Goal: Use online tool/utility: Utilize a website feature to perform a specific function

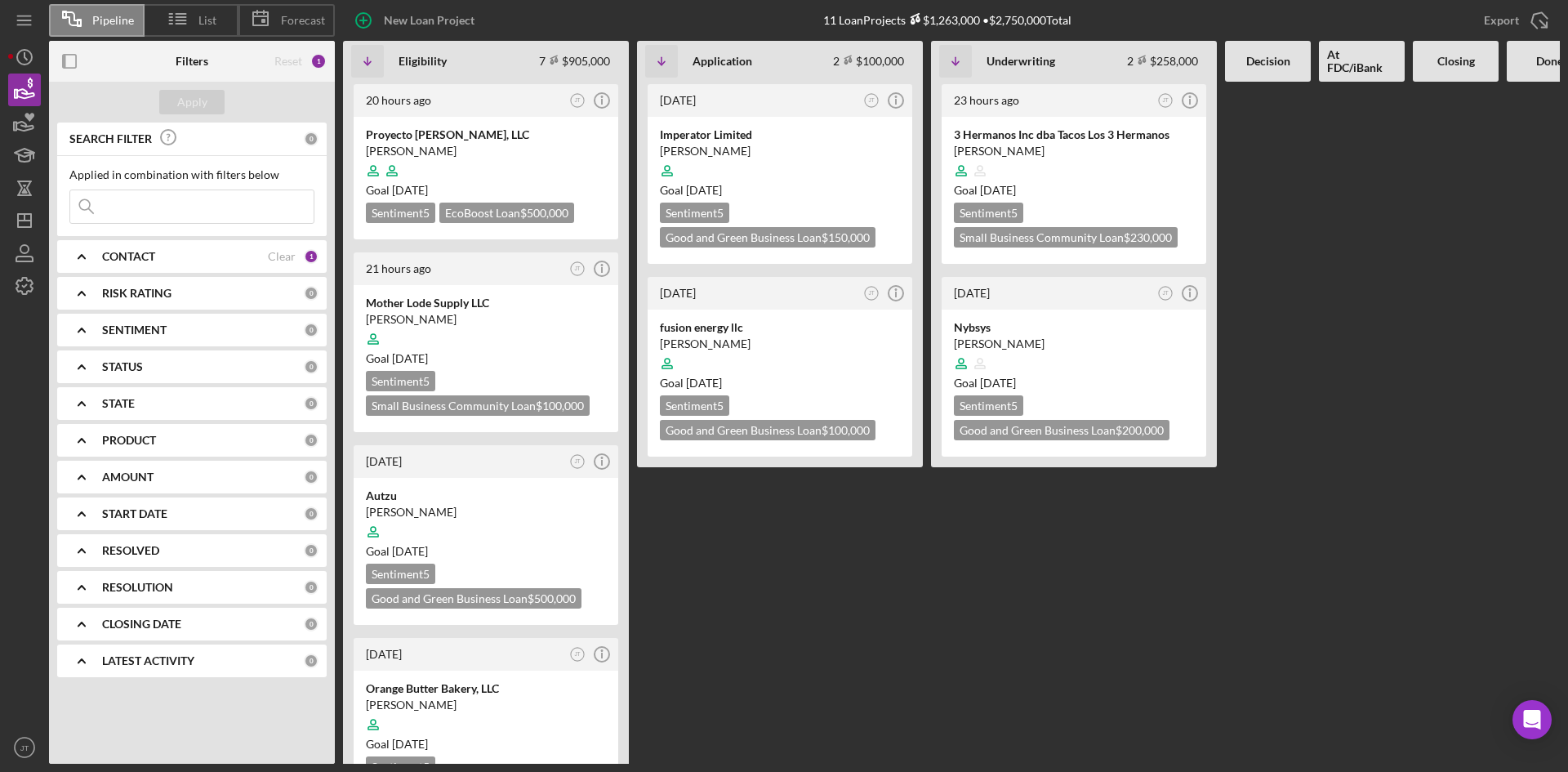
click at [296, 53] on div "Reset 1" at bounding box center [301, 61] width 53 height 41
click at [132, 252] on b "CONTACT" at bounding box center [128, 256] width 53 height 13
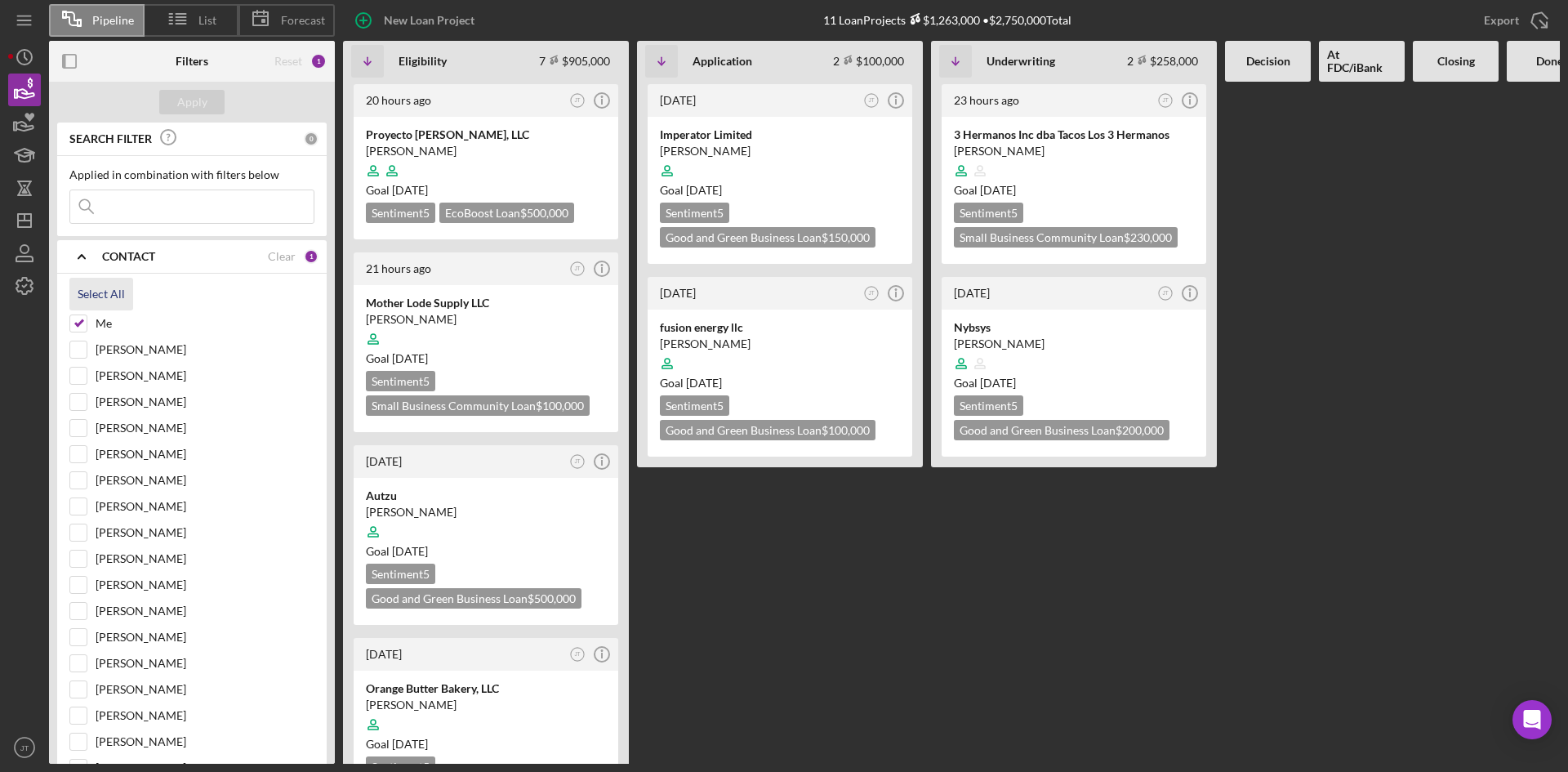
click at [98, 297] on div "Select All" at bounding box center [101, 294] width 47 height 33
checkbox input "true"
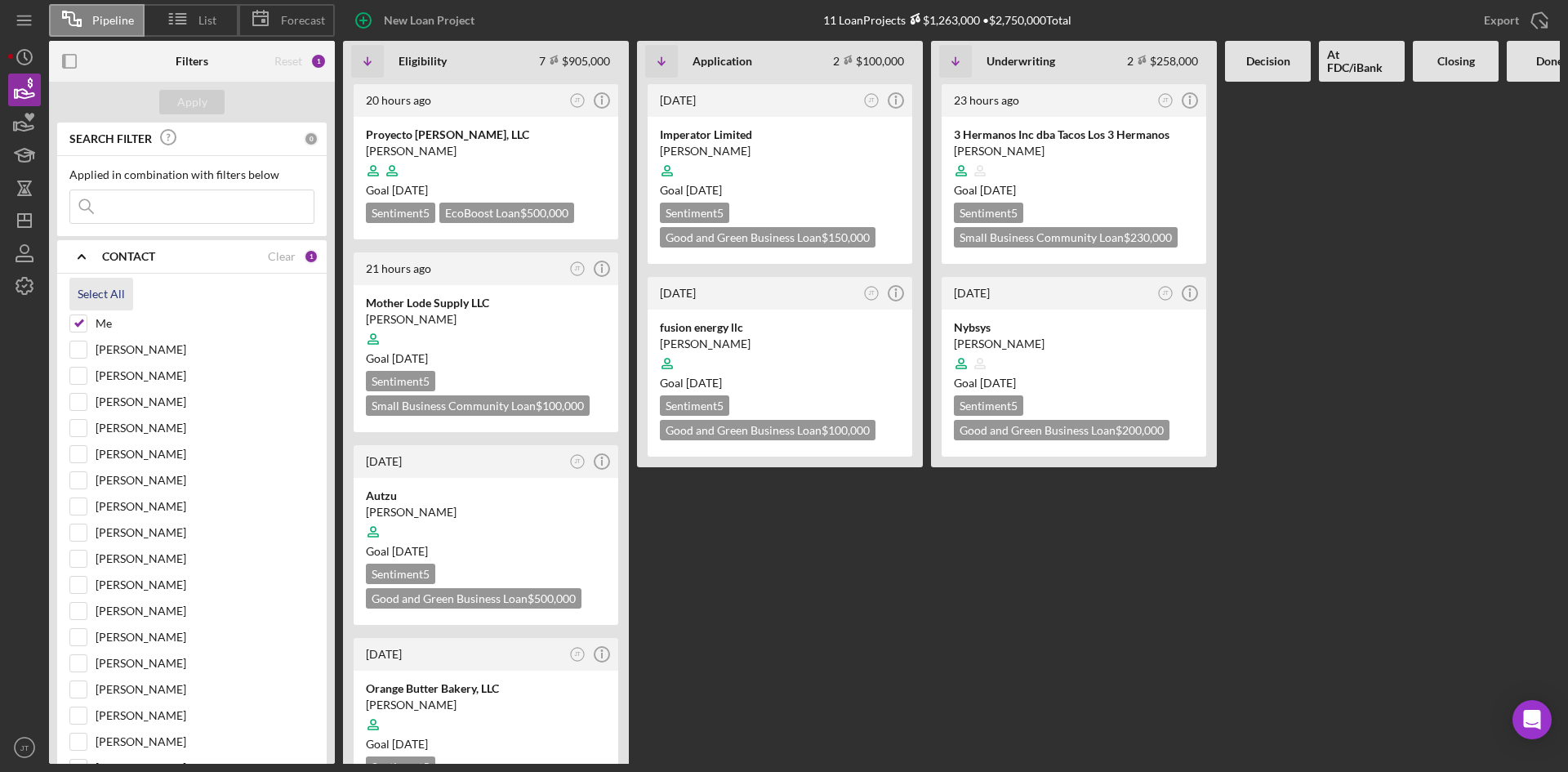
checkbox input "true"
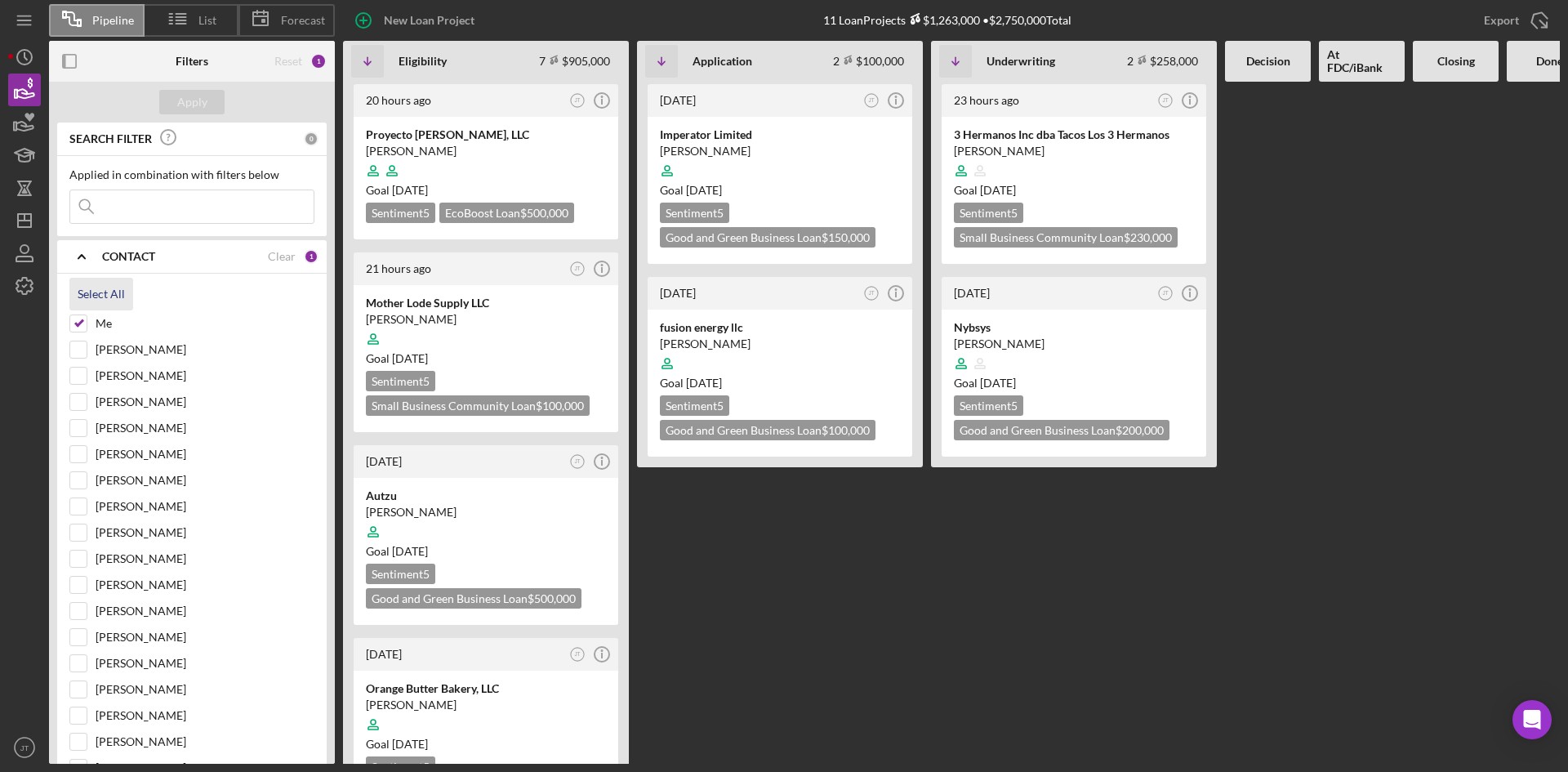
checkbox input "true"
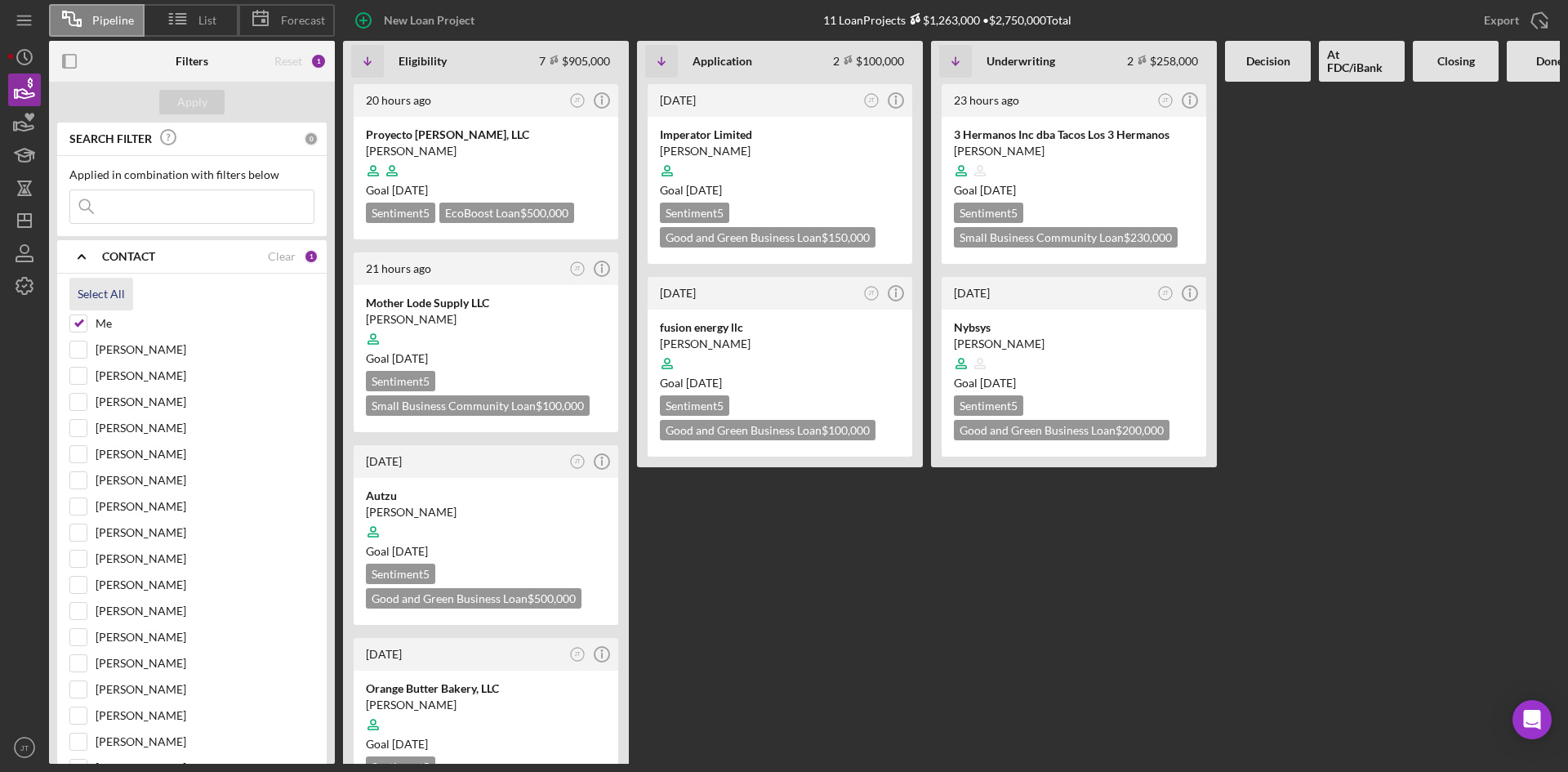
checkbox input "true"
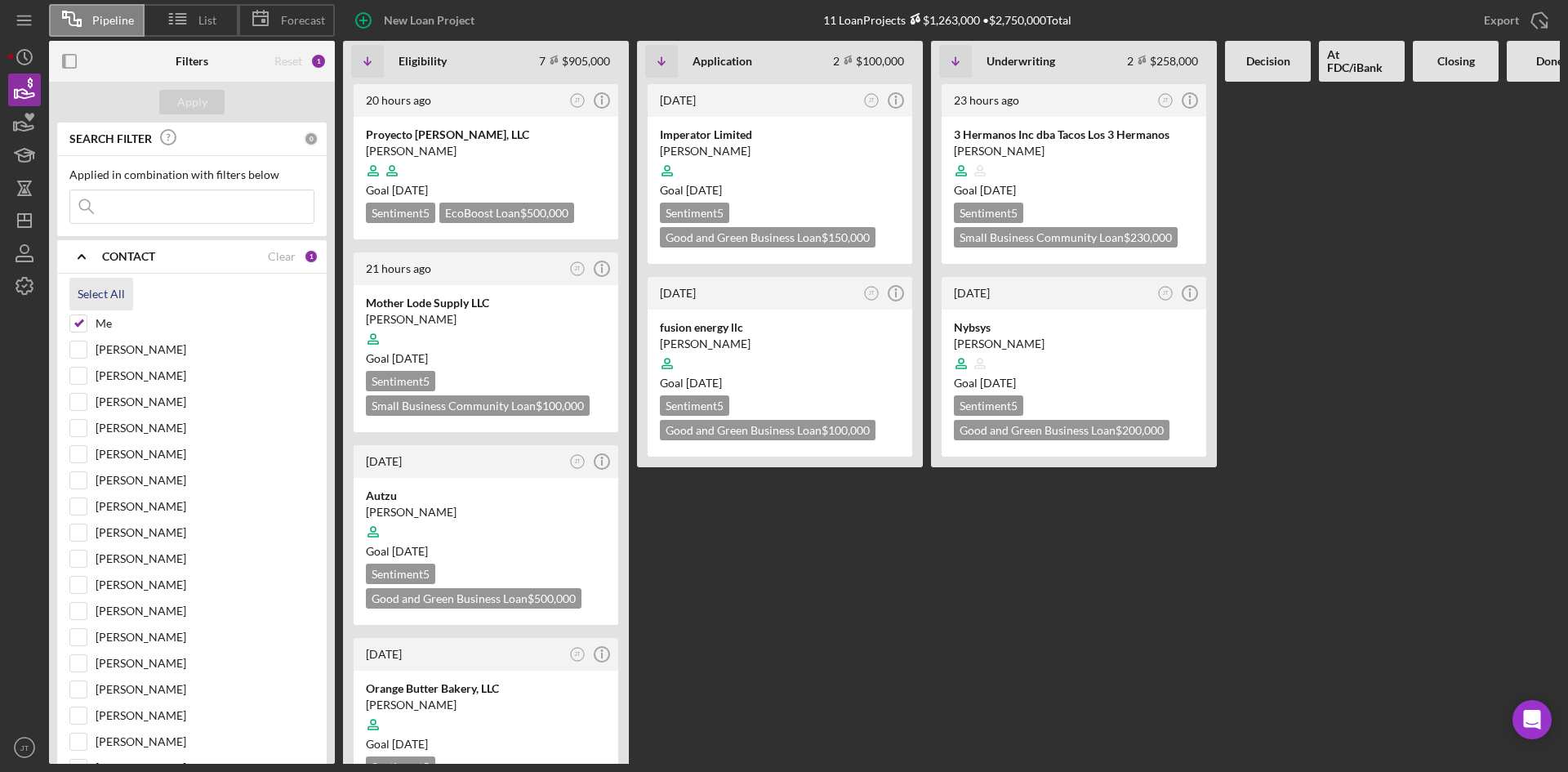
checkbox input "true"
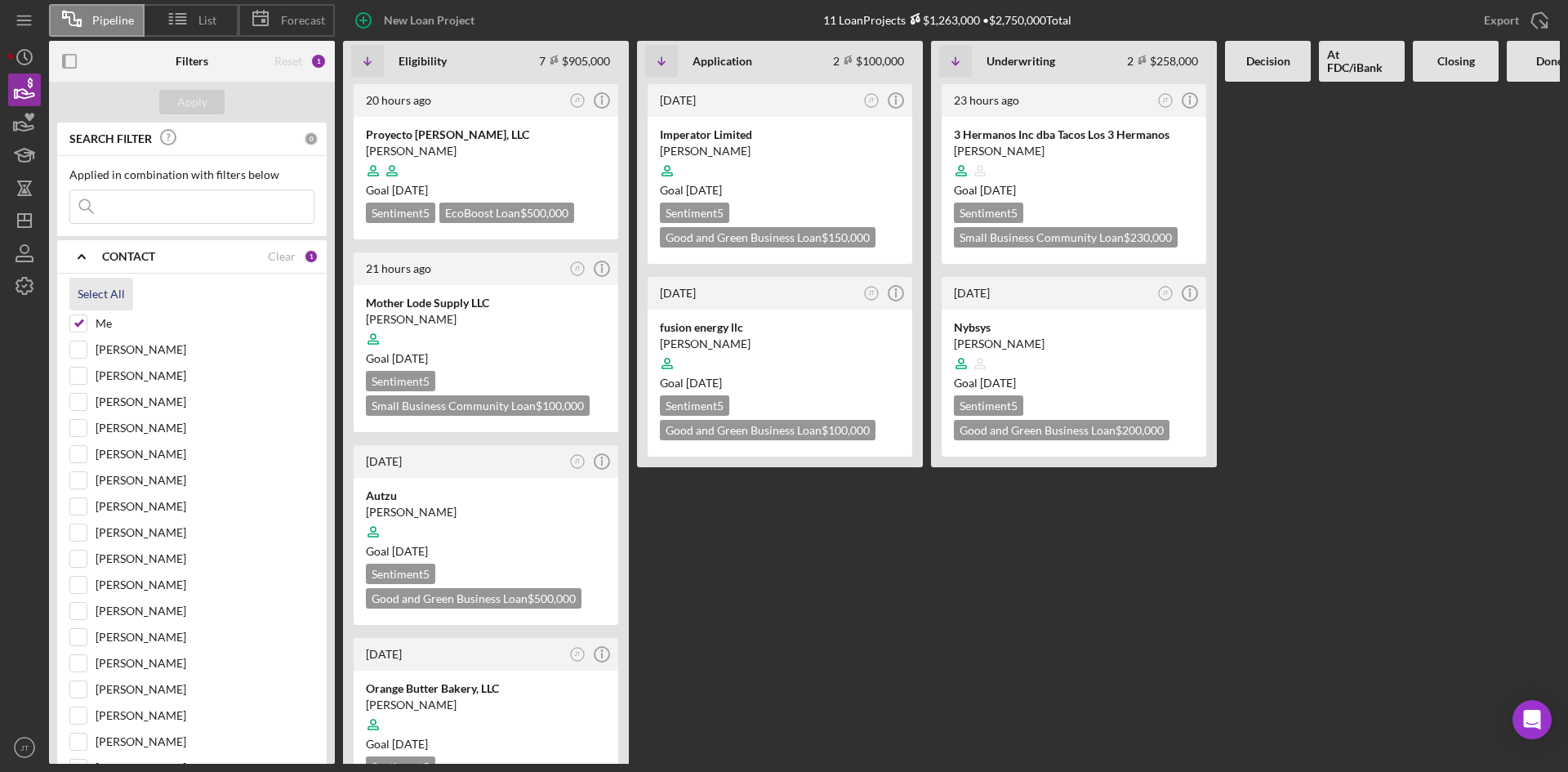
checkbox input "true"
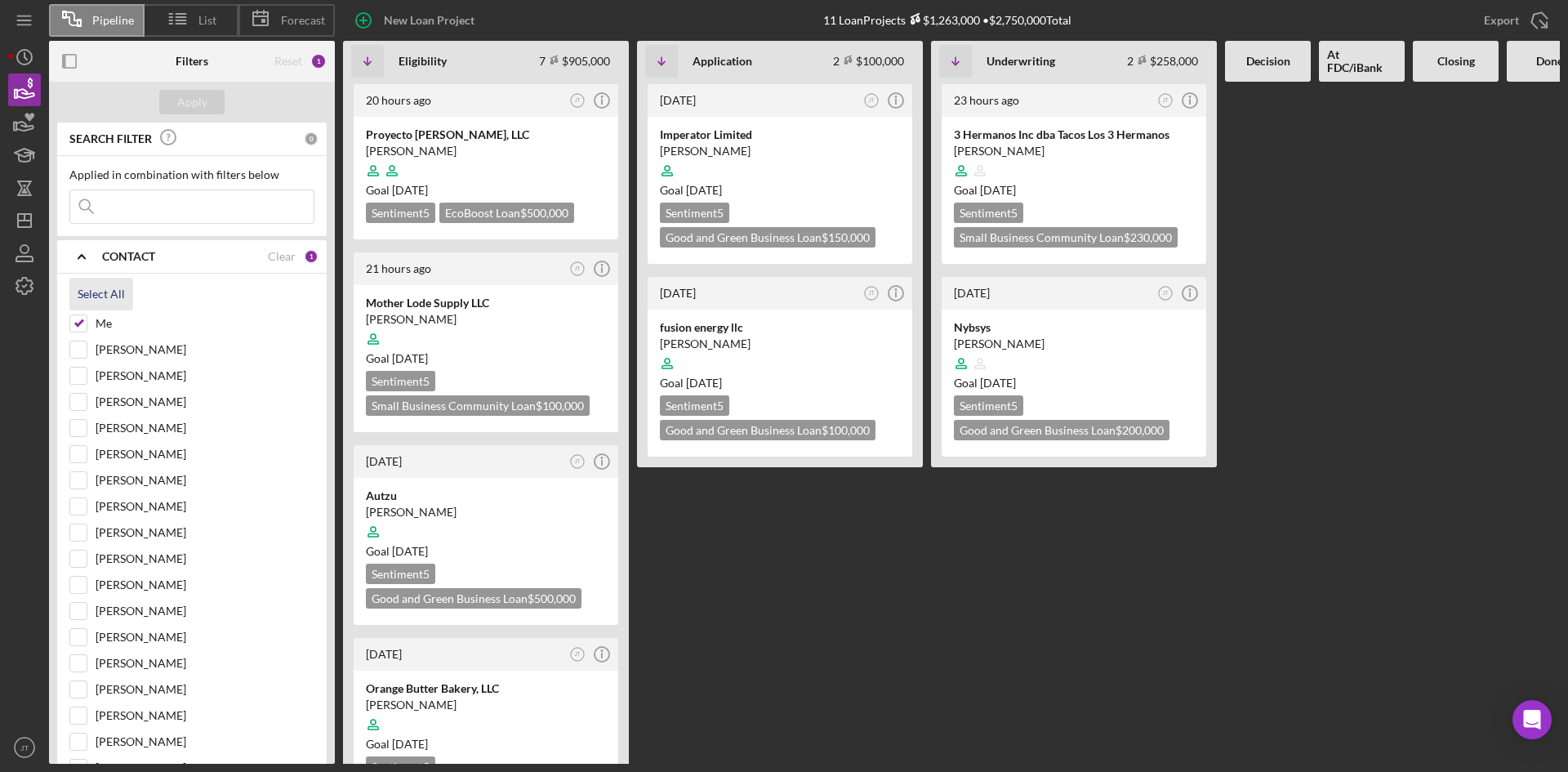
checkbox input "true"
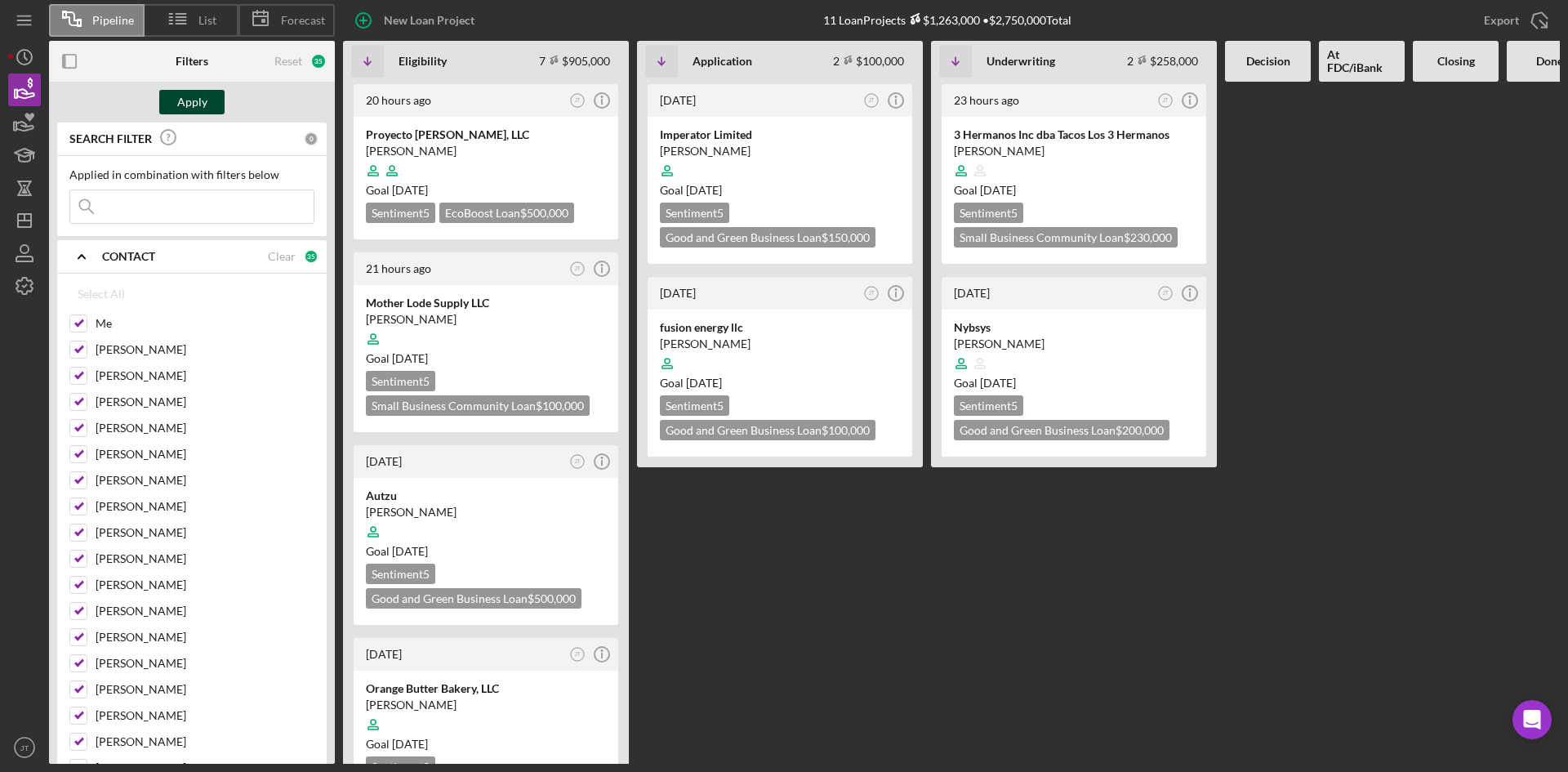
click at [189, 98] on div "Apply" at bounding box center [192, 102] width 30 height 25
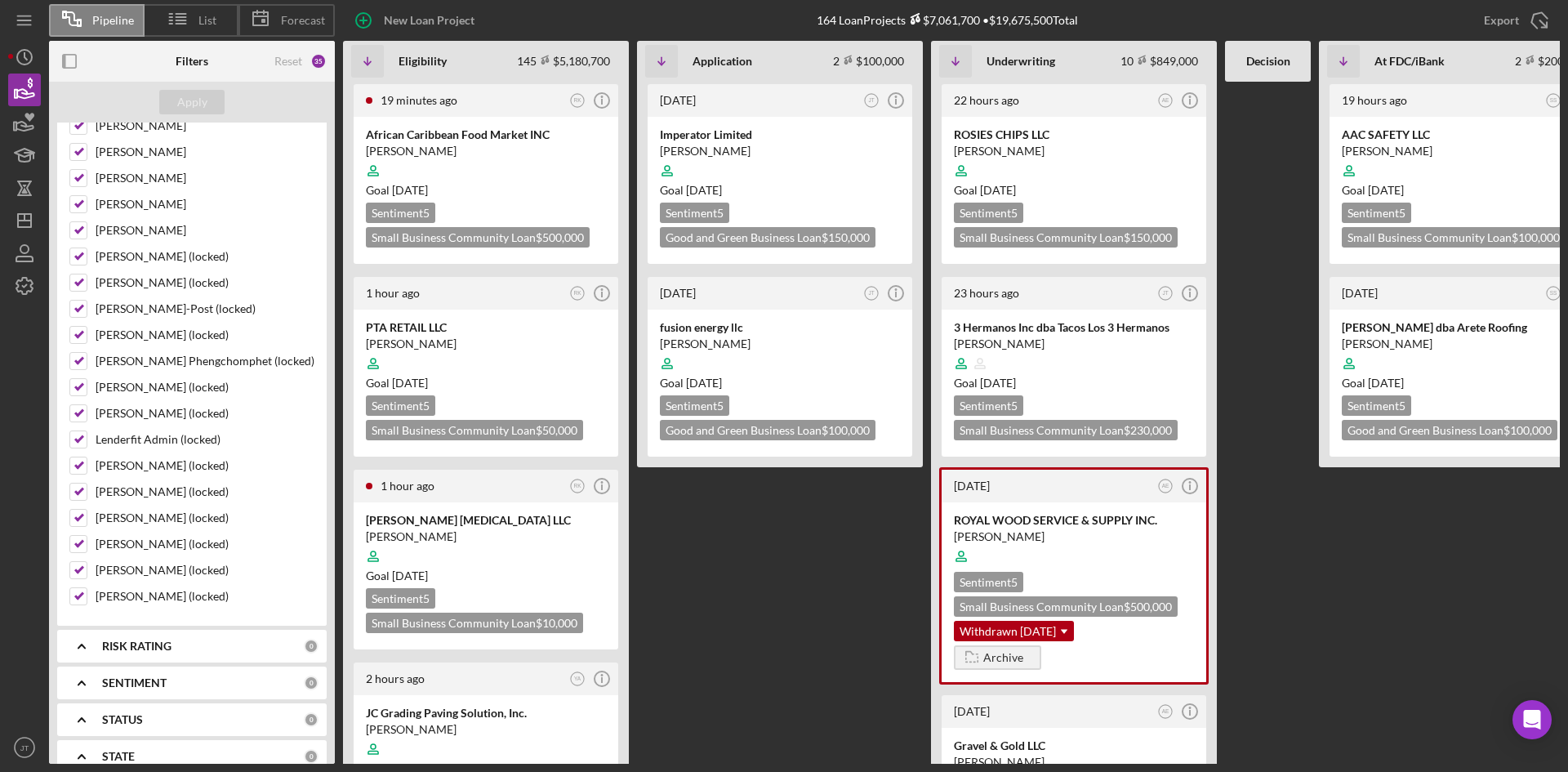
scroll to position [895, 0]
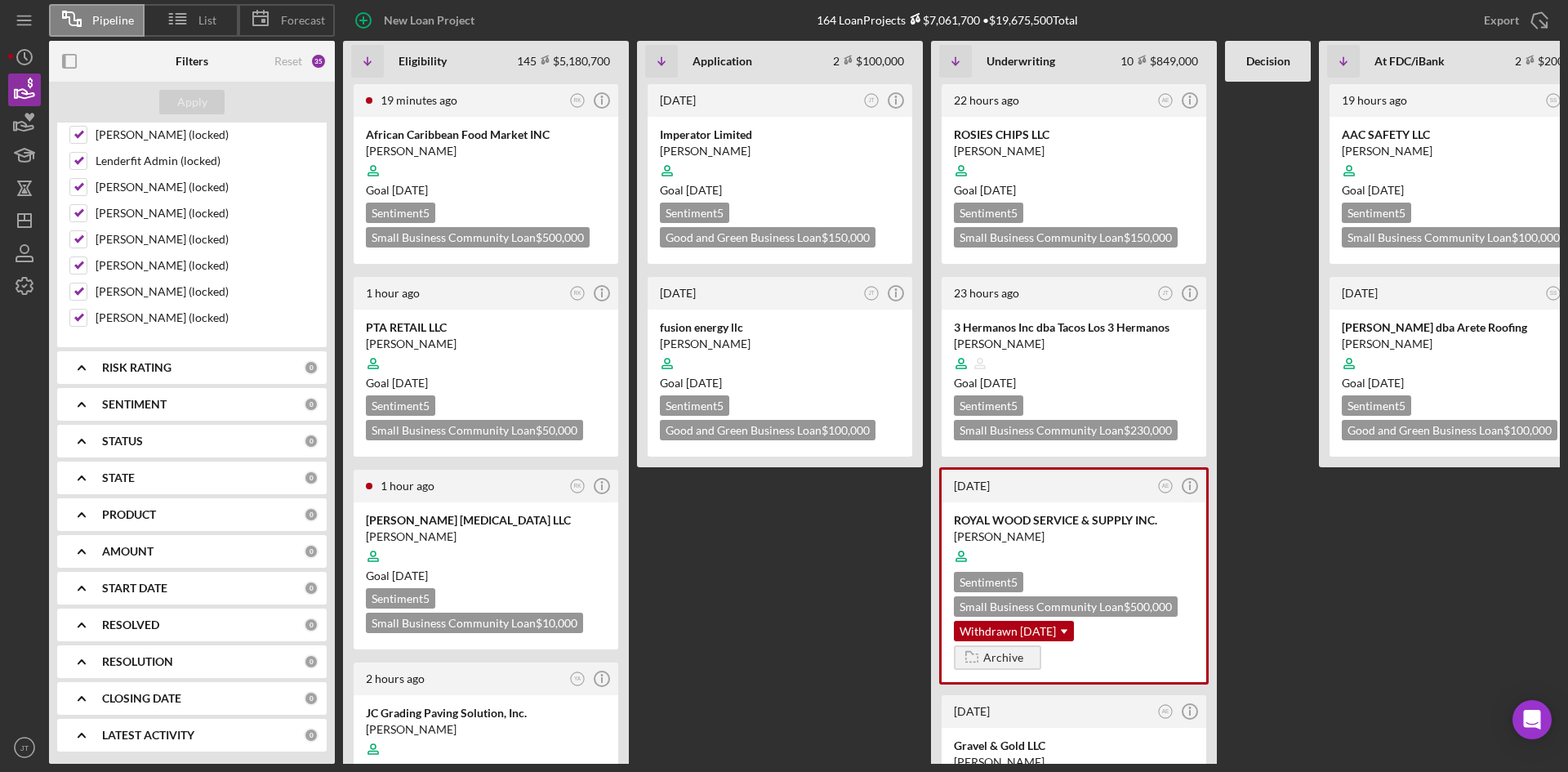
click at [95, 431] on icon "Icon/Expander" at bounding box center [81, 441] width 41 height 41
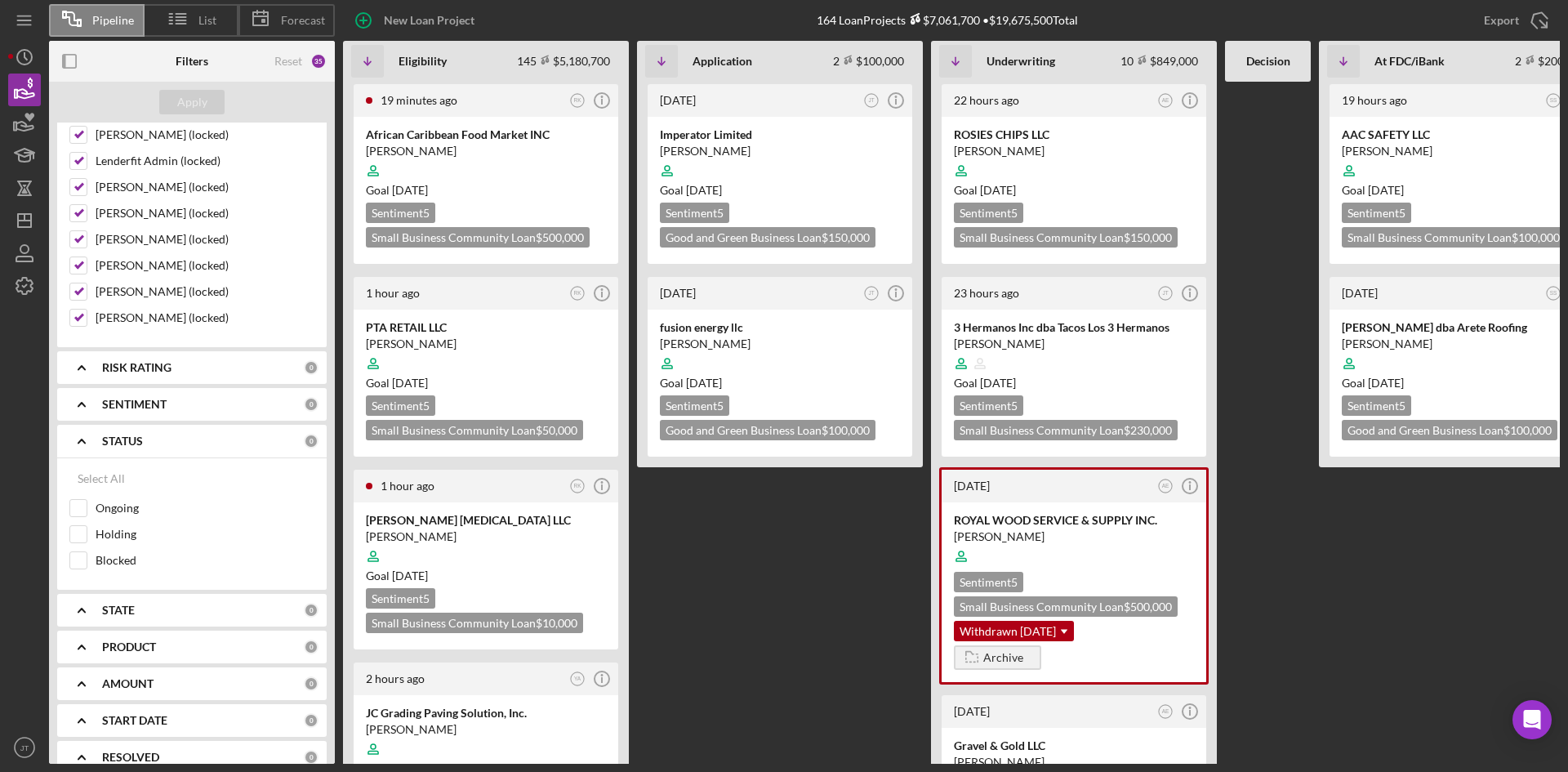
click at [84, 440] on polyline at bounding box center [81, 441] width 6 height 4
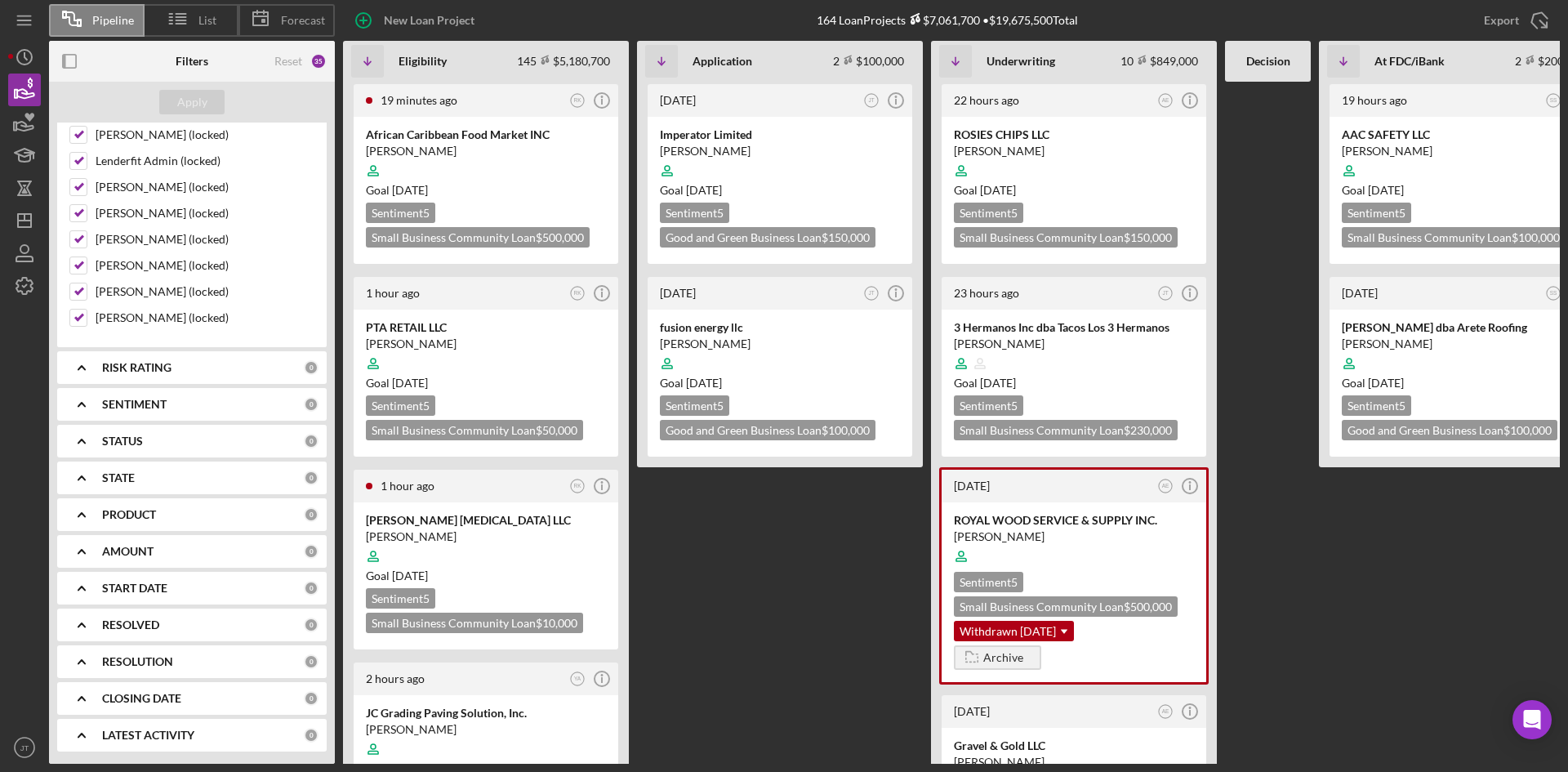
click at [96, 489] on icon "Icon/Expander" at bounding box center [81, 477] width 41 height 41
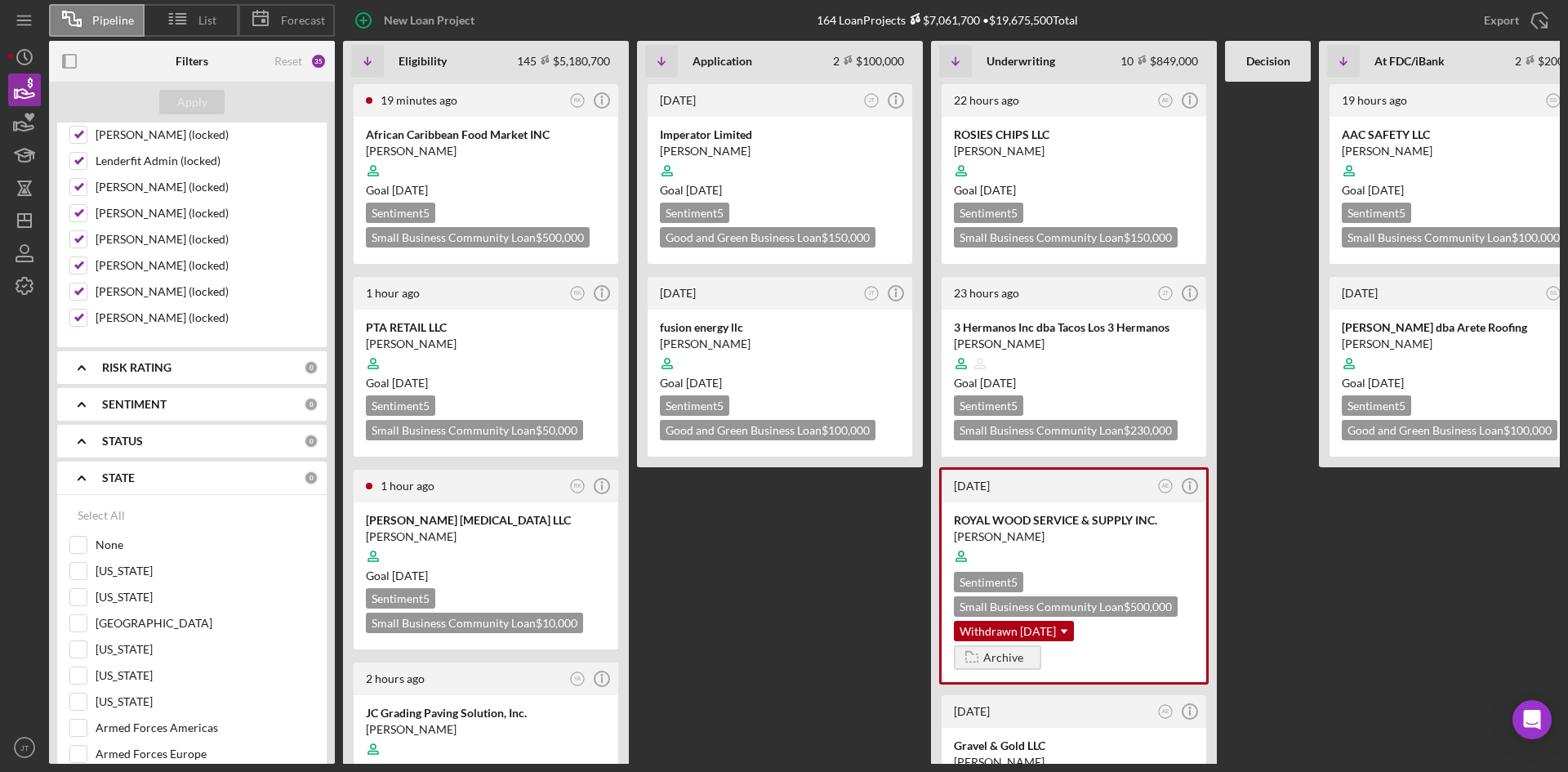
click at [96, 489] on icon "Icon/Expander" at bounding box center [81, 477] width 41 height 41
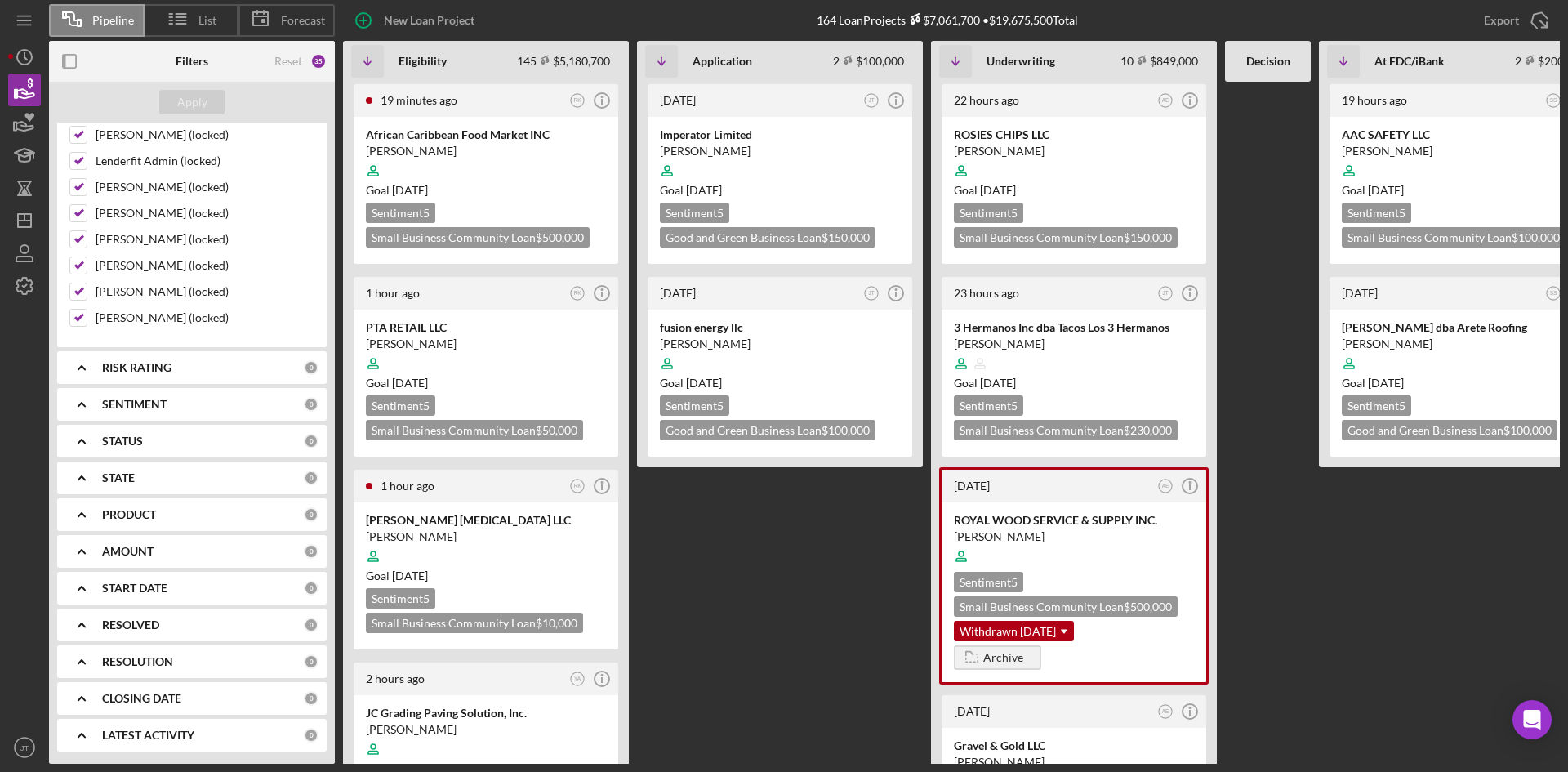
click at [116, 670] on div "RESOLUTION 0" at bounding box center [210, 662] width 216 height 33
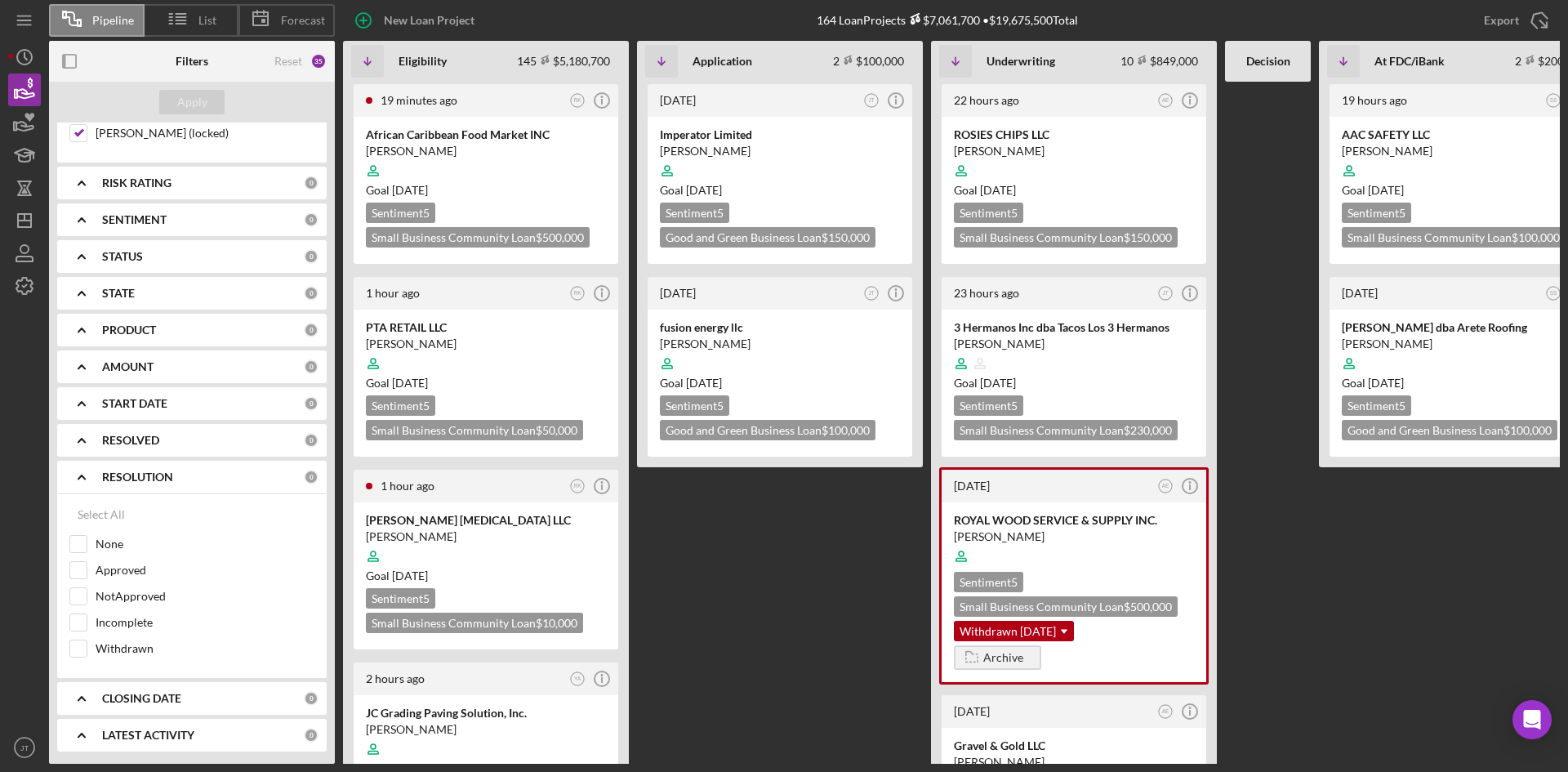
click at [103, 476] on b "RESOLUTION" at bounding box center [137, 477] width 71 height 13
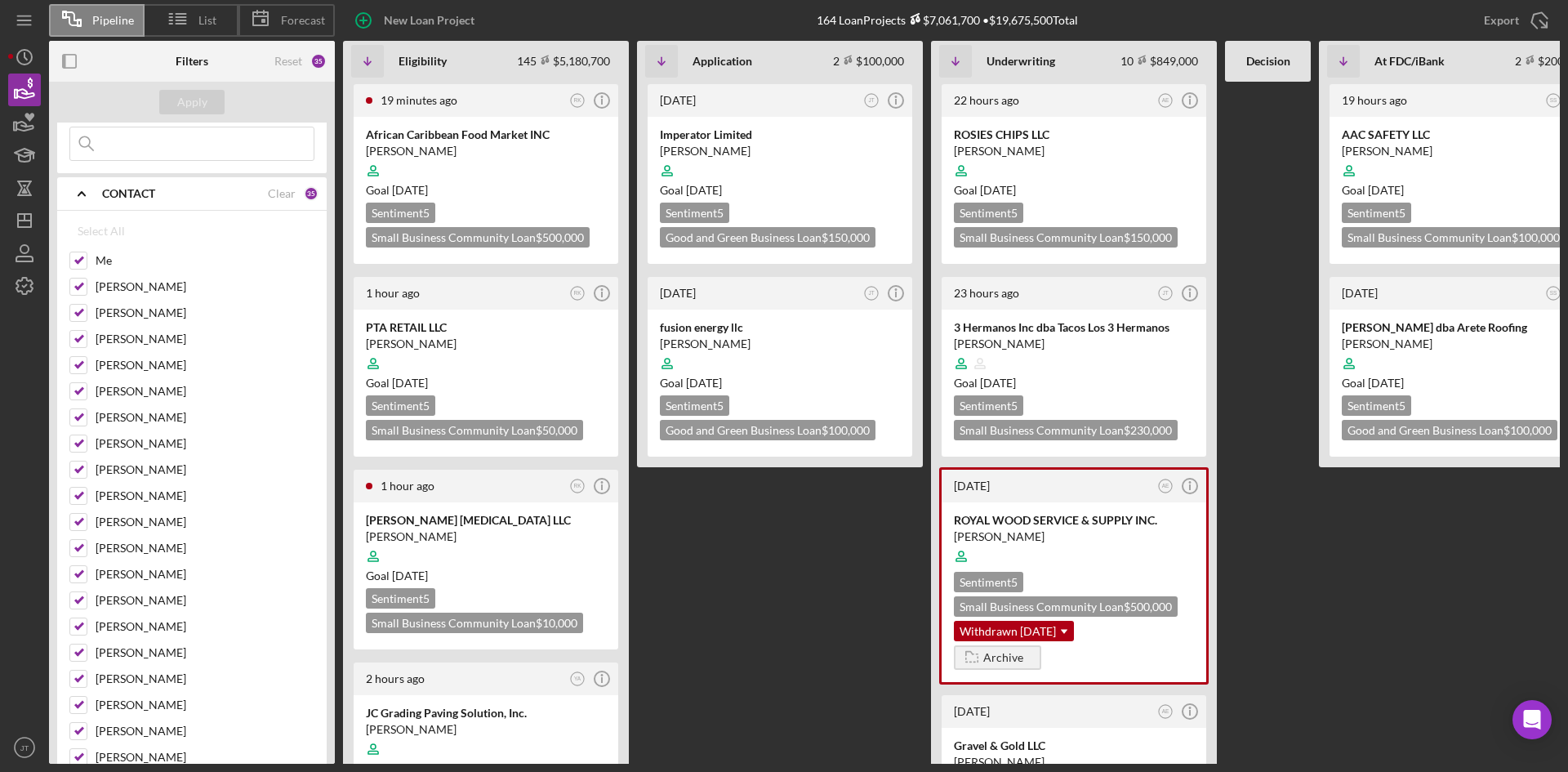
scroll to position [0, 0]
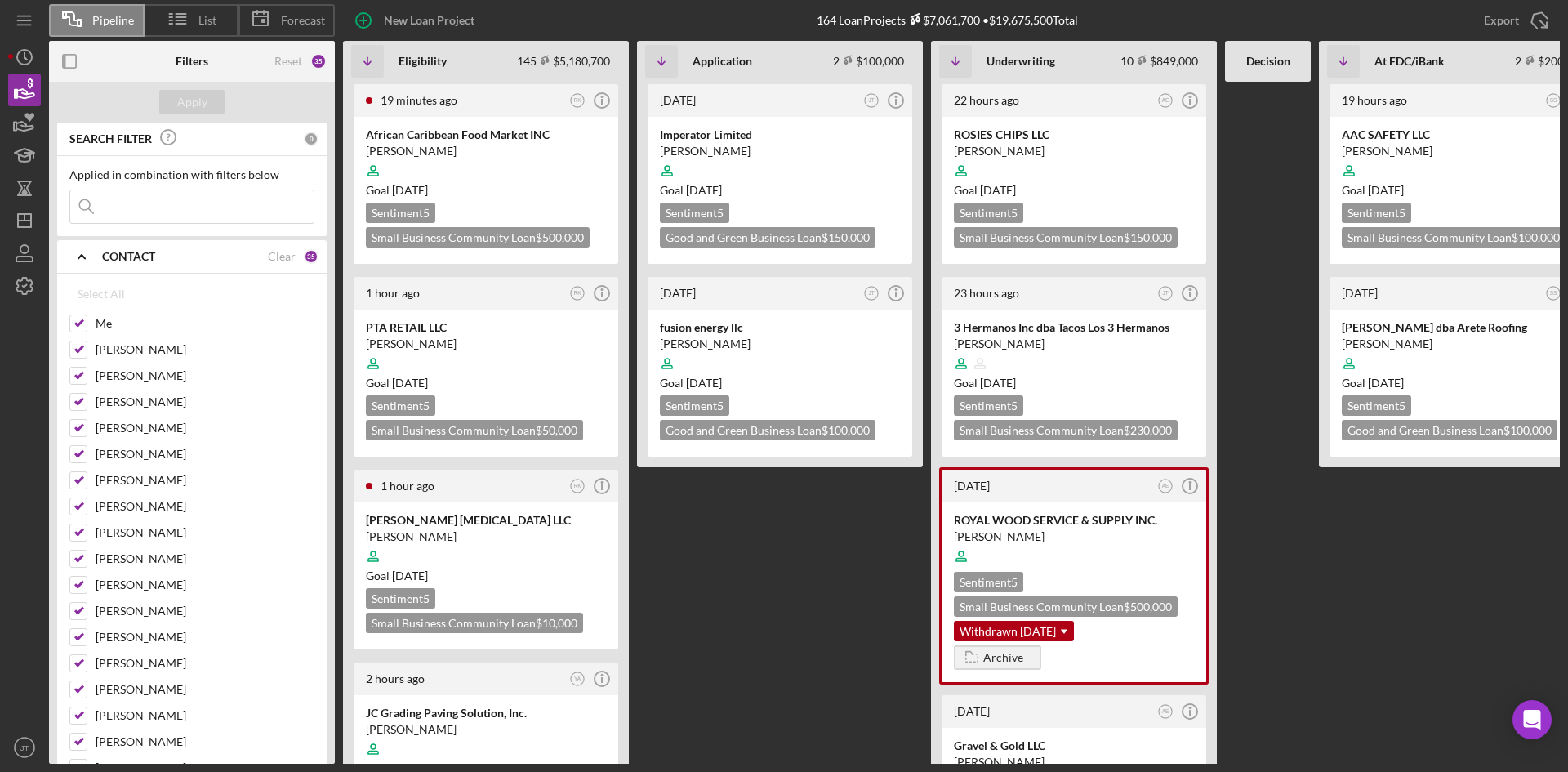
click at [97, 262] on icon "Icon/Expander" at bounding box center [81, 256] width 41 height 41
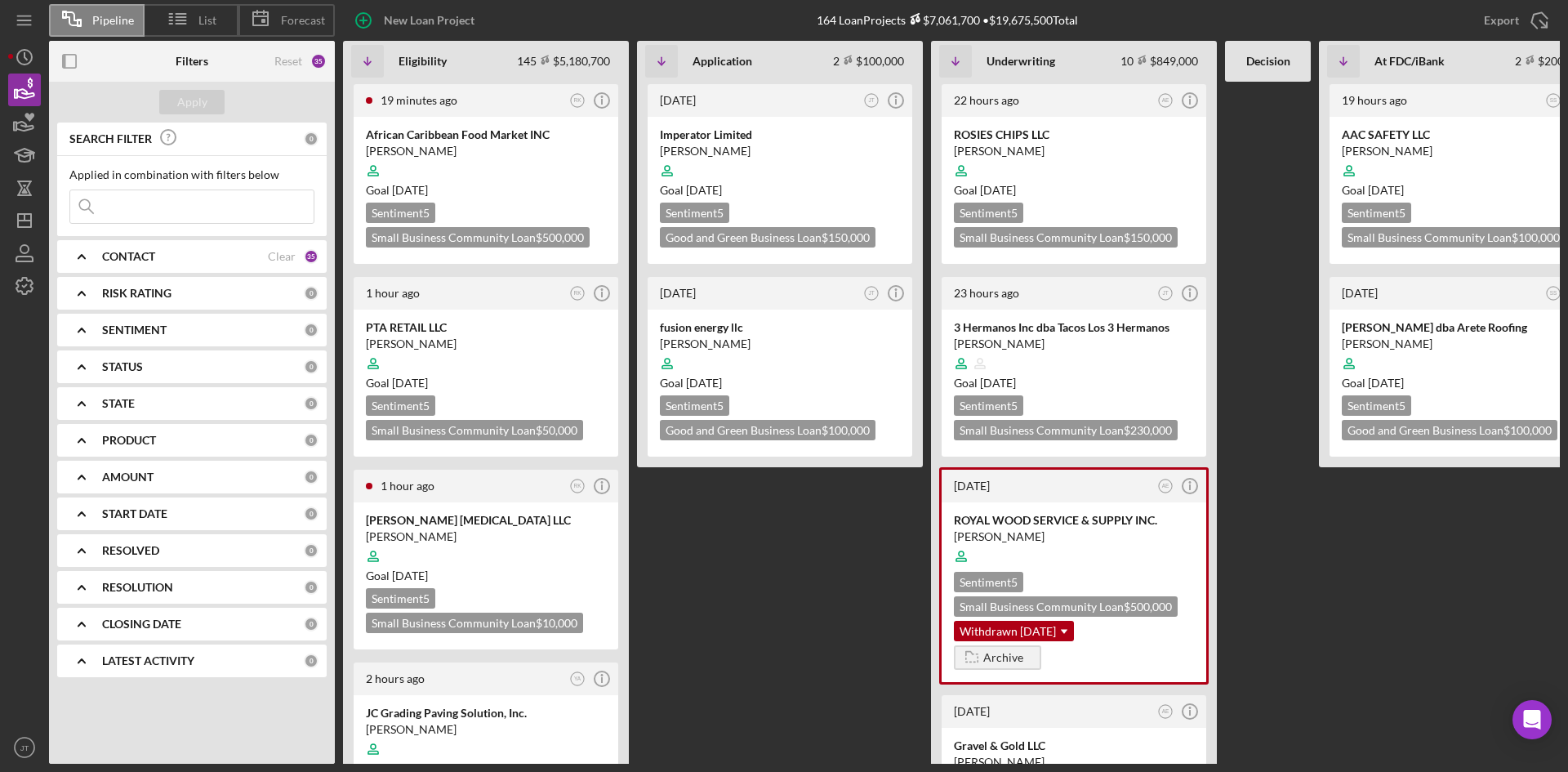
click at [139, 443] on b "PRODUCT" at bounding box center [128, 440] width 54 height 13
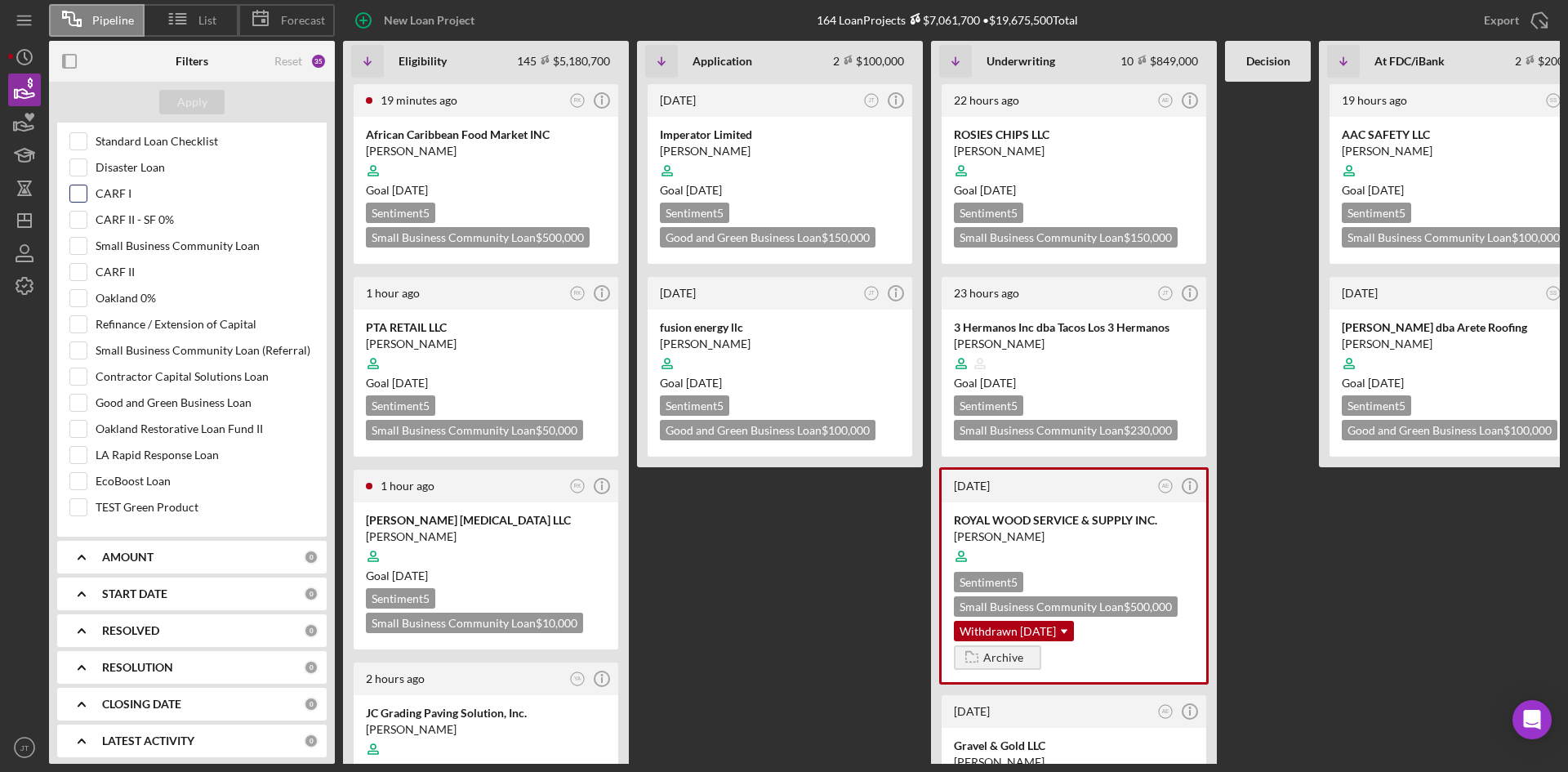
scroll to position [372, 0]
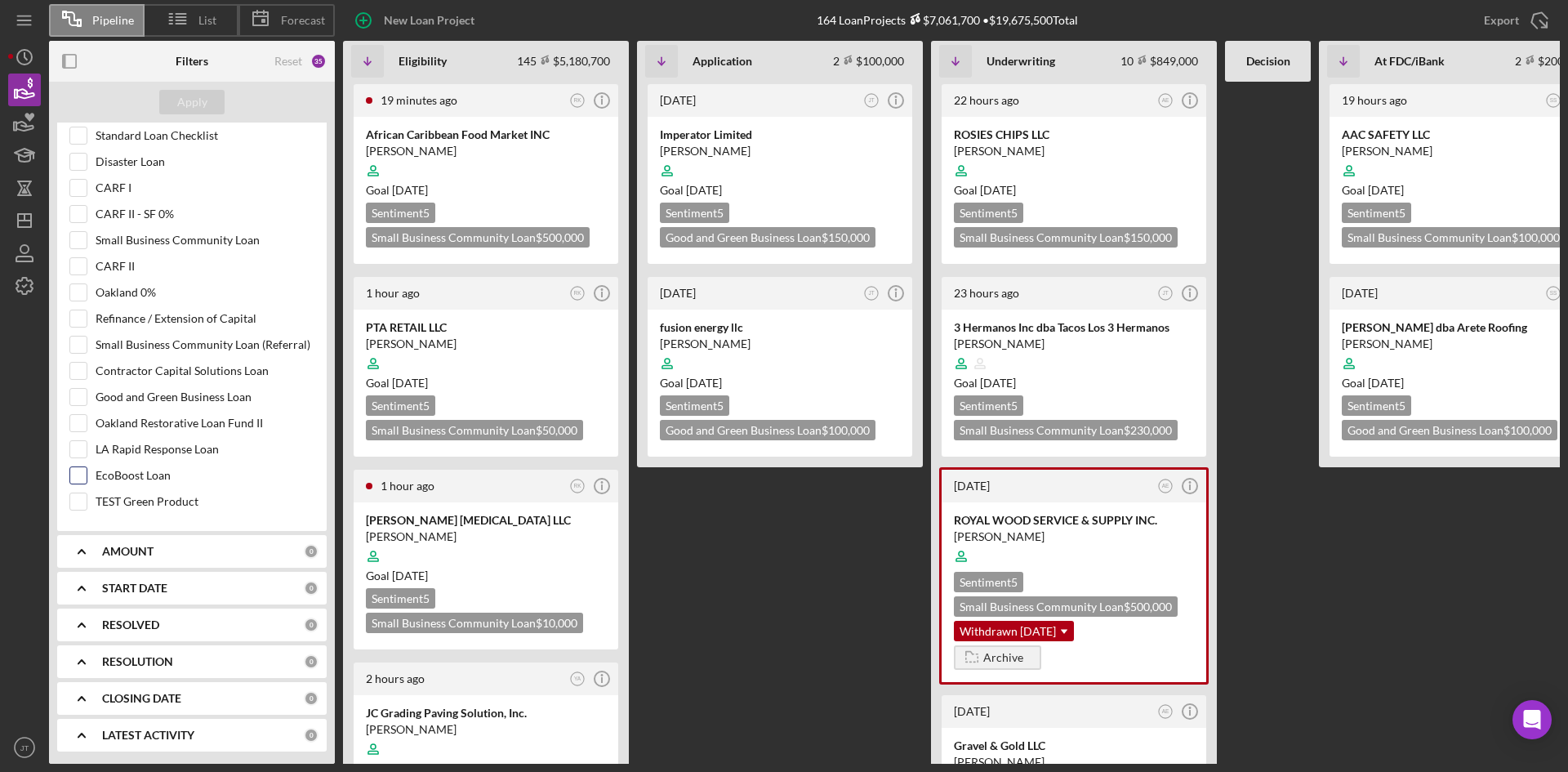
click at [92, 476] on div "EcoBoost Loan" at bounding box center [192, 479] width 245 height 26
click at [75, 477] on input "EcoBoost Loan" at bounding box center [78, 476] width 16 height 16
checkbox input "true"
click at [80, 399] on input "Good and Green Business Loan" at bounding box center [78, 397] width 16 height 16
checkbox input "true"
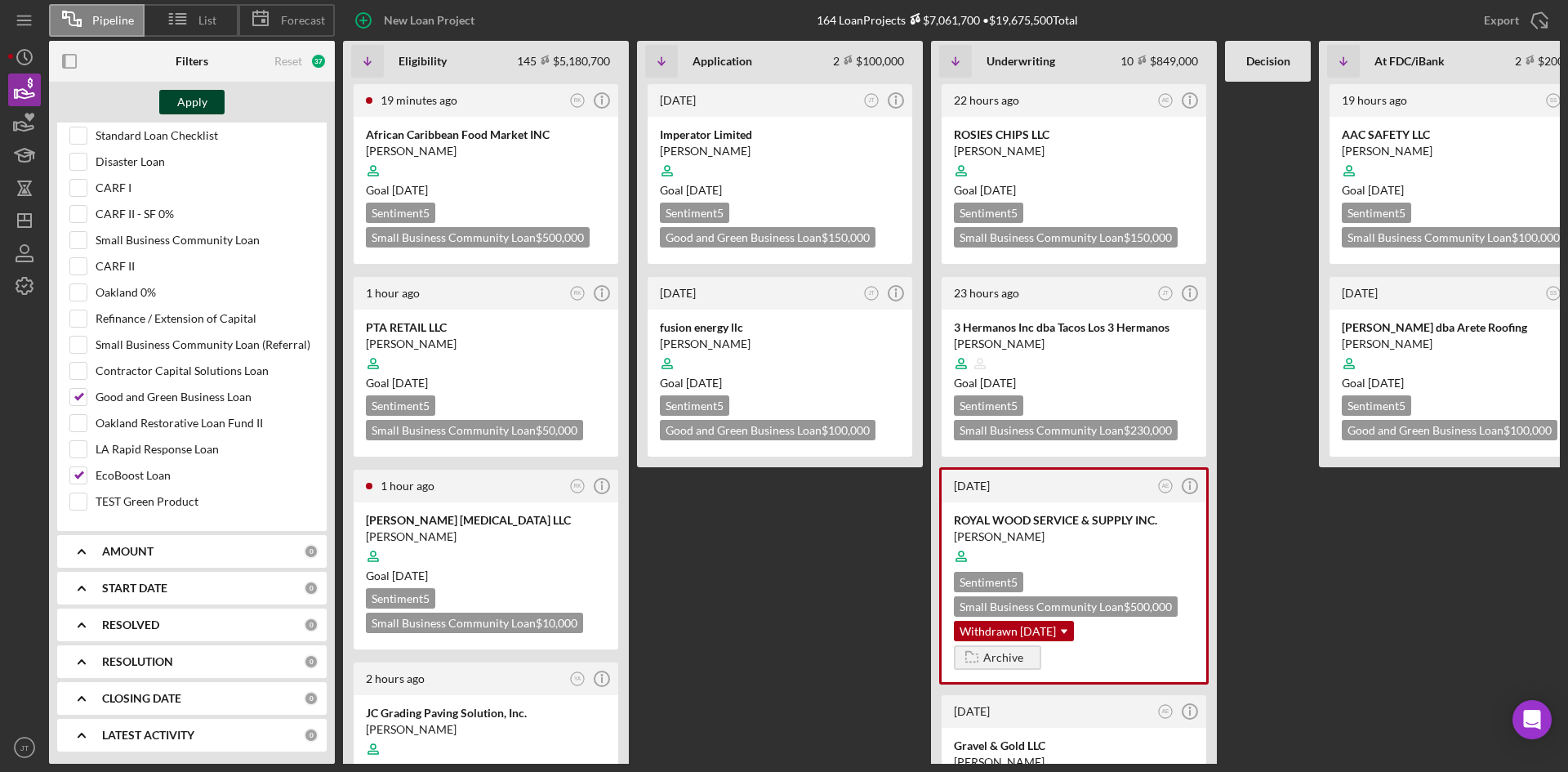
click at [193, 97] on div "Apply" at bounding box center [192, 102] width 30 height 25
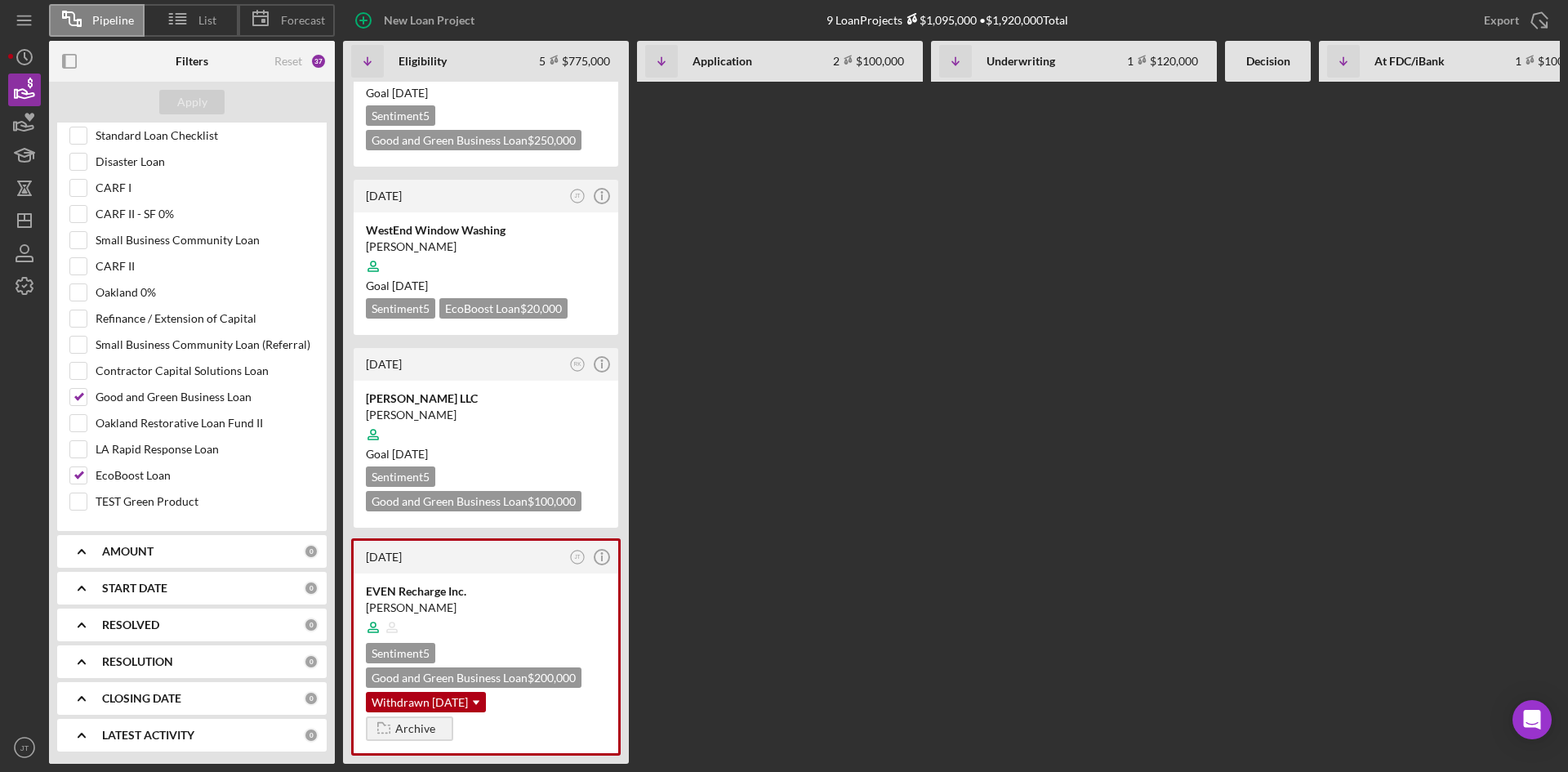
scroll to position [0, 0]
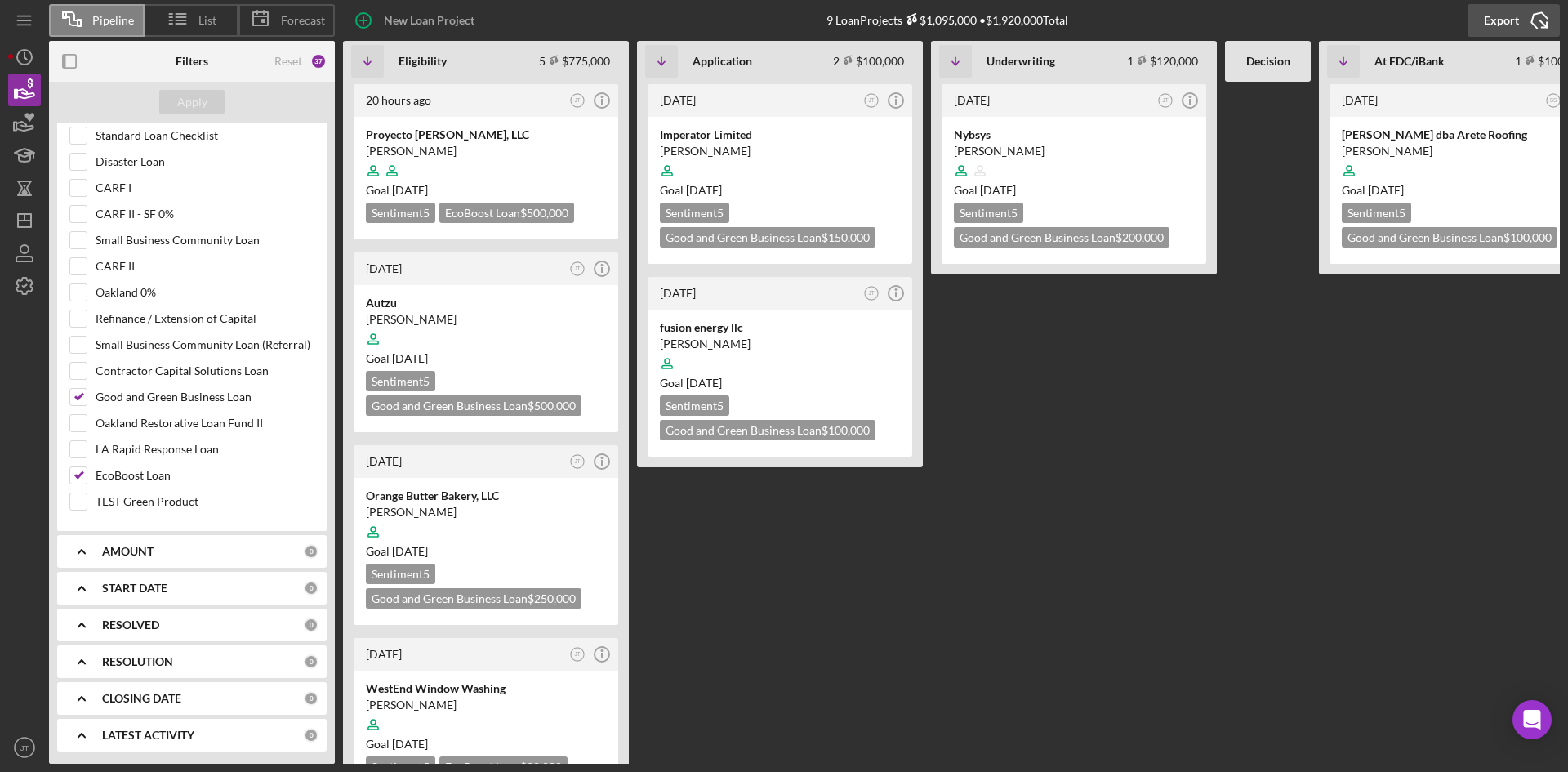
click at [1501, 26] on div "Export" at bounding box center [1502, 20] width 35 height 33
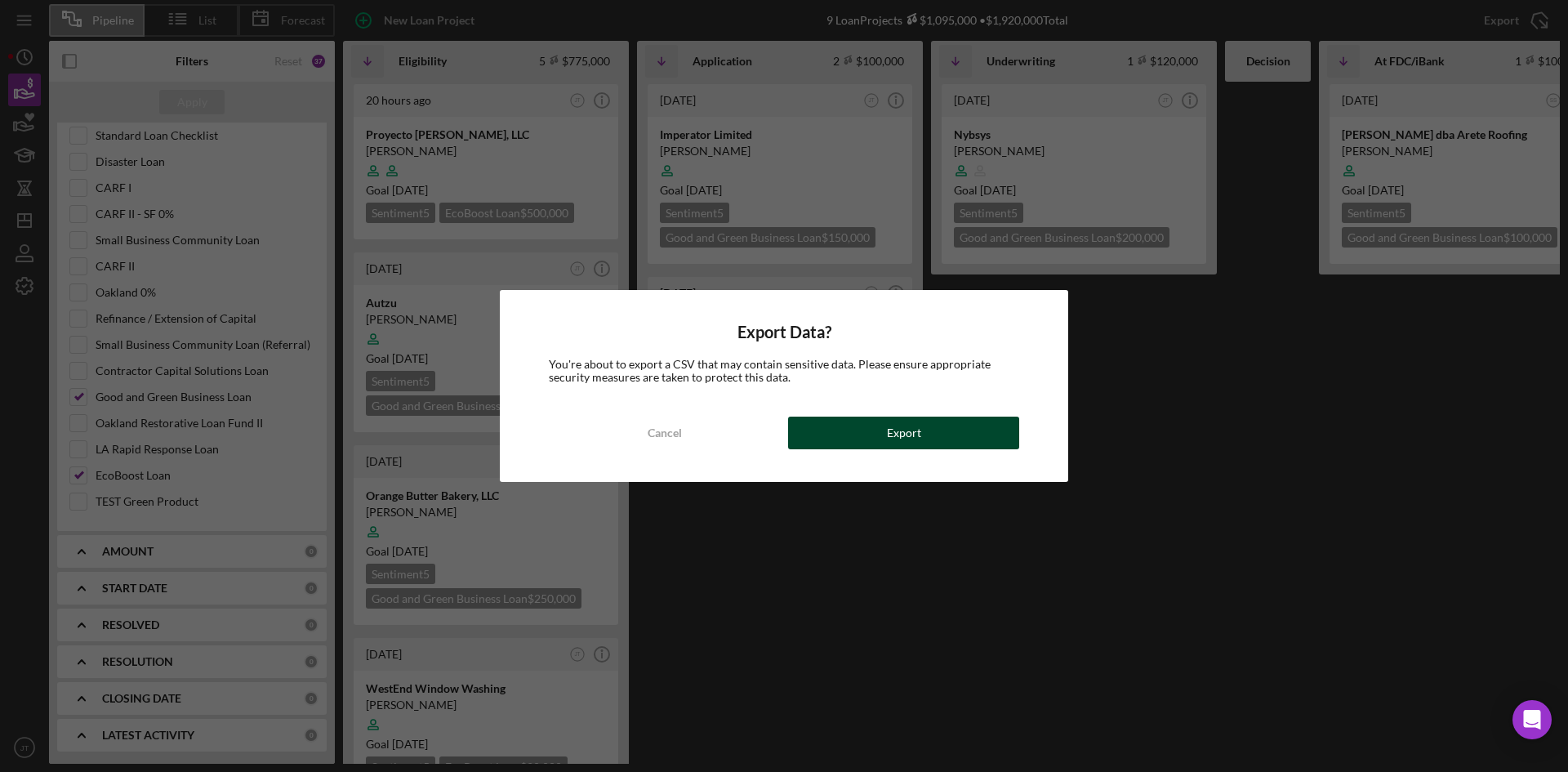
click at [918, 428] on div "Export" at bounding box center [904, 433] width 35 height 33
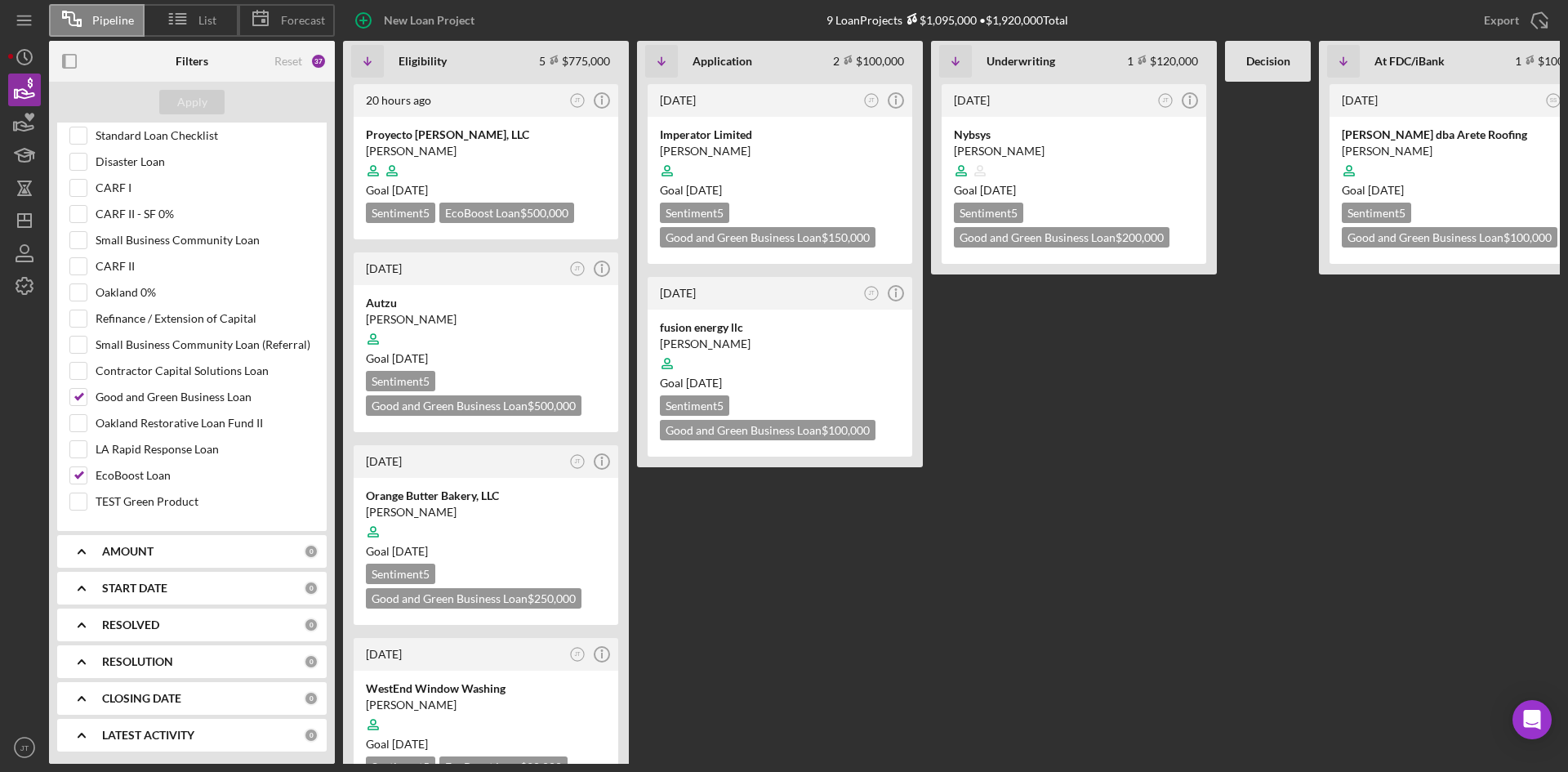
click at [981, 330] on div "[DATE] JT Icon/Info Nybsys [PERSON_NAME] Goal [DATE] Sentiment 5 Good and Green…" at bounding box center [1074, 423] width 285 height 682
